Goal: Information Seeking & Learning: Learn about a topic

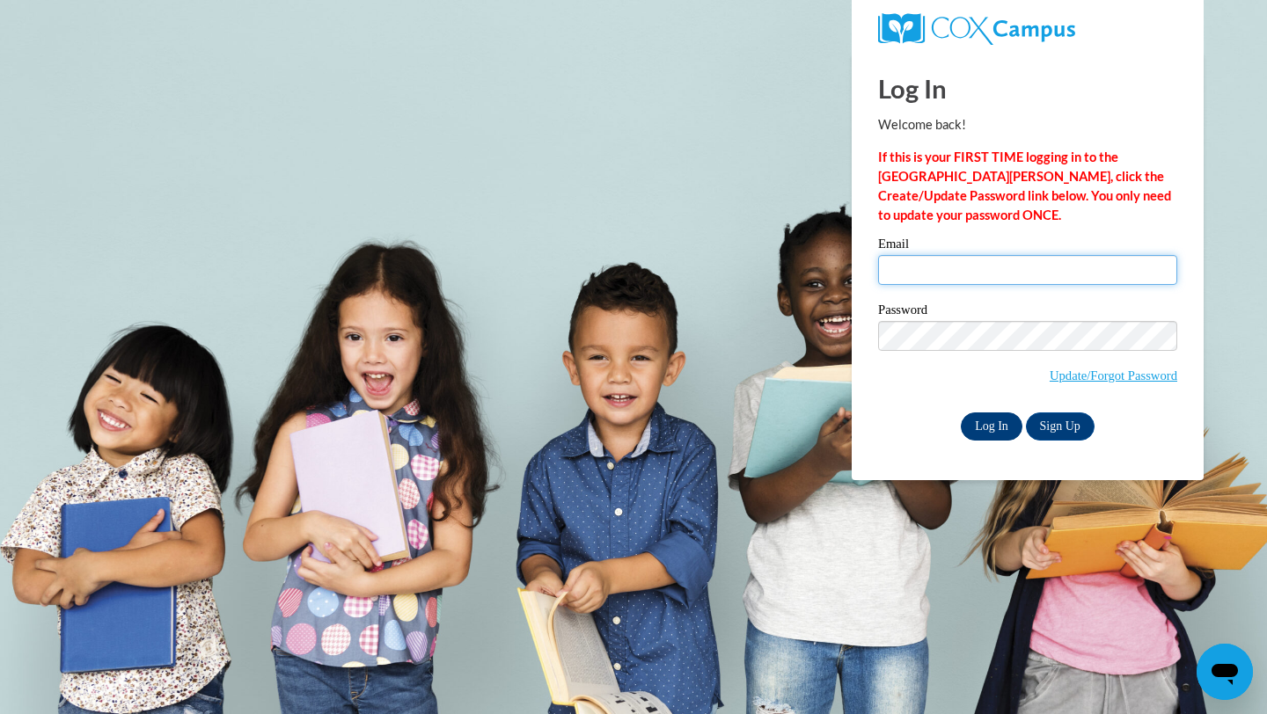
type input "saima@alphamindspreschool.com"
click at [982, 421] on input "Log In" at bounding box center [991, 427] width 62 height 28
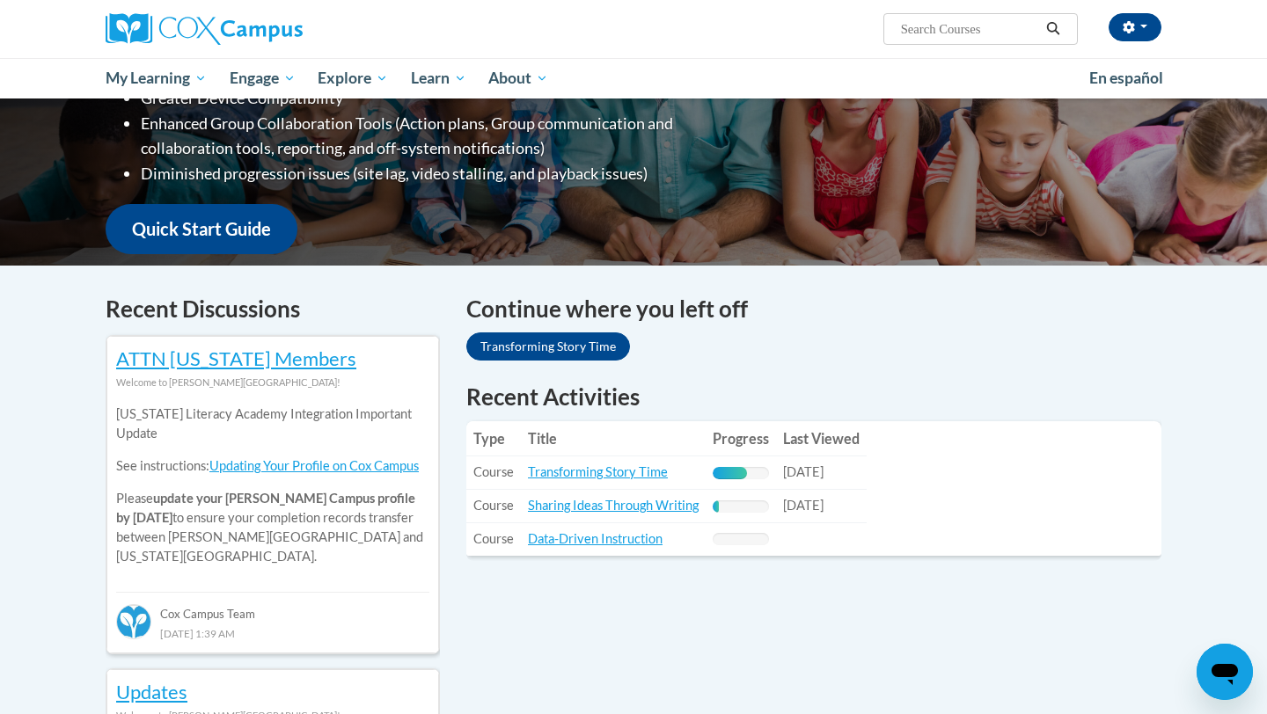
scroll to position [387, 0]
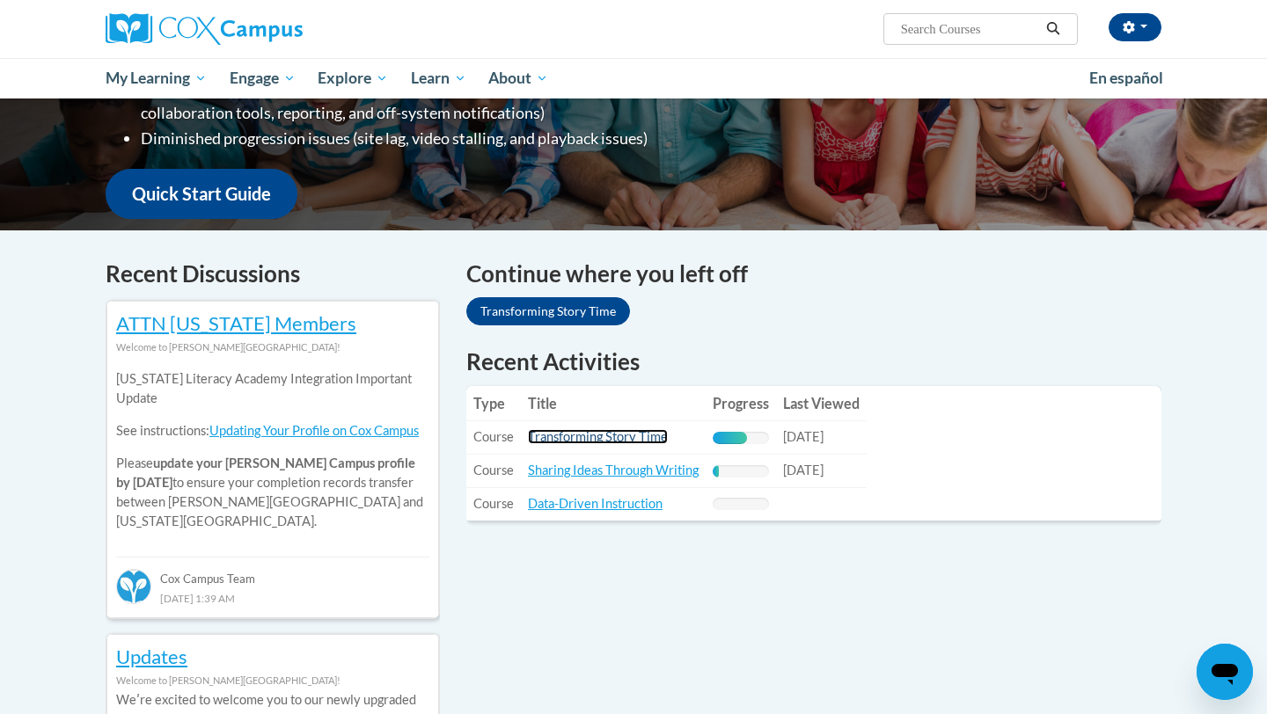
click at [591, 440] on link "Transforming Story Time" at bounding box center [598, 436] width 140 height 15
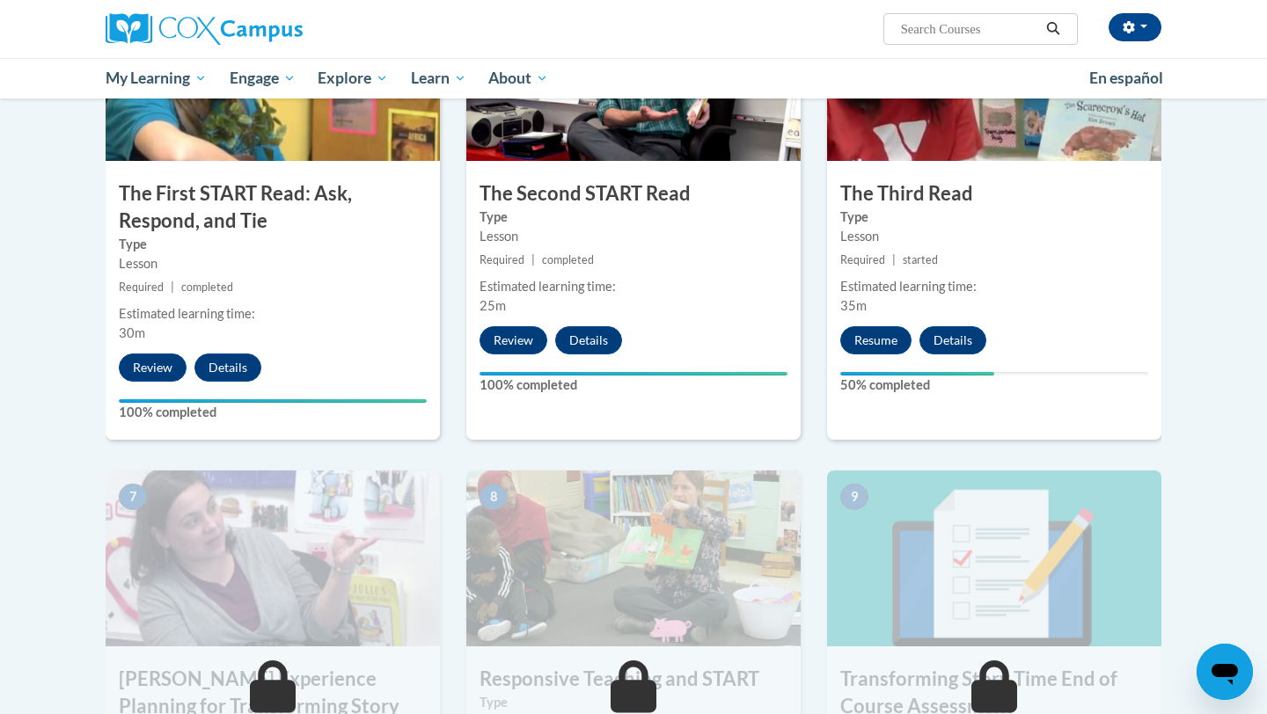
scroll to position [985, 0]
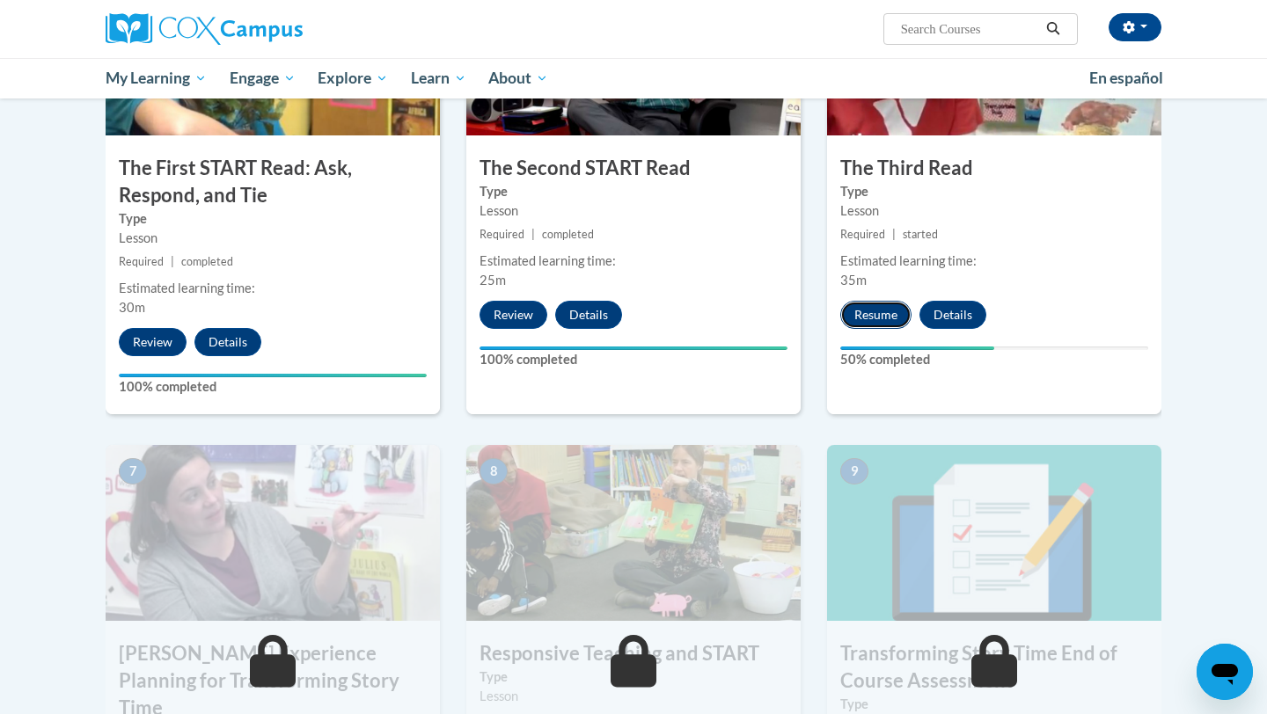
click at [887, 318] on button "Resume" at bounding box center [875, 315] width 71 height 28
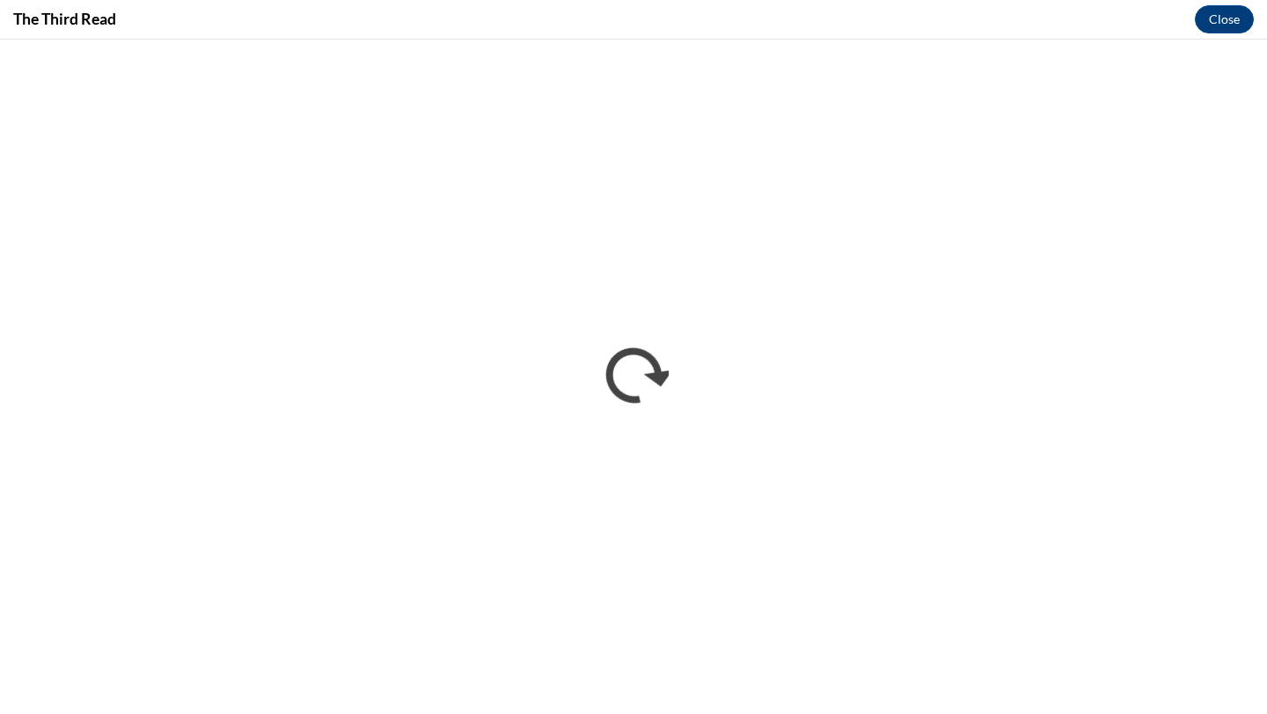
scroll to position [0, 0]
